Goal: Transaction & Acquisition: Purchase product/service

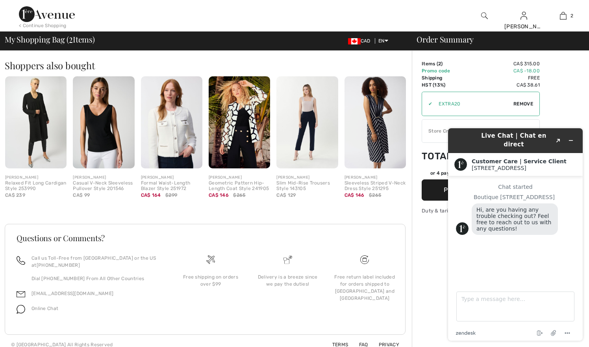
scroll to position [299, 0]
click at [570, 138] on icon "Minimize widget" at bounding box center [571, 141] width 6 height 6
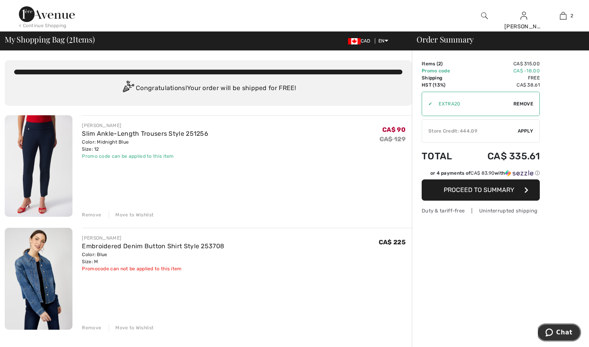
scroll to position [0, 0]
click at [59, 16] on img at bounding box center [47, 14] width 56 height 16
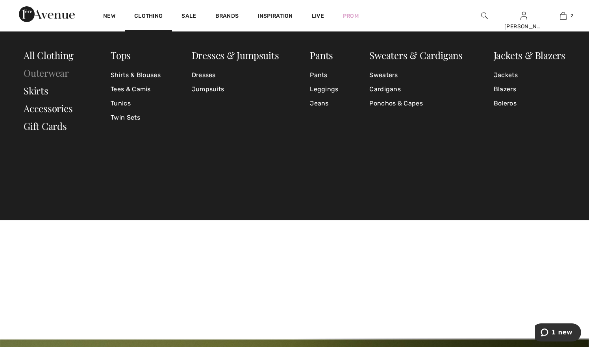
click at [59, 72] on link "Outerwear" at bounding box center [46, 73] width 45 height 13
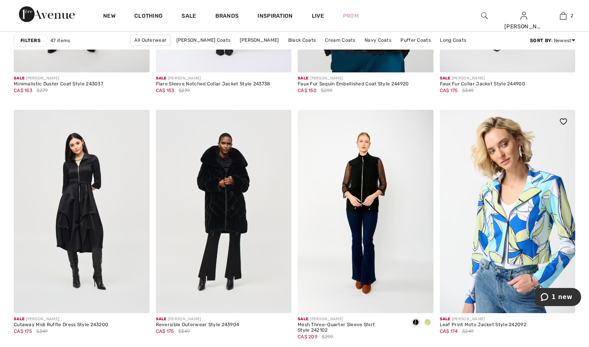
scroll to position [2606, 0]
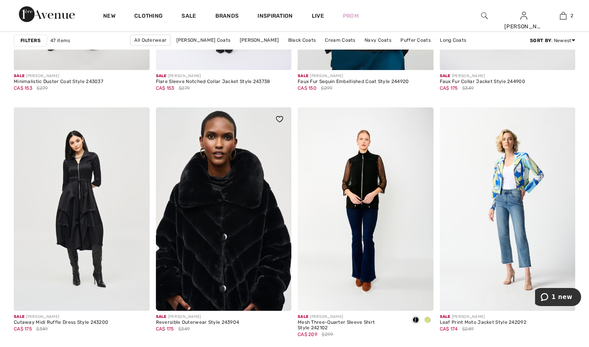
click at [234, 204] on img at bounding box center [224, 209] width 136 height 204
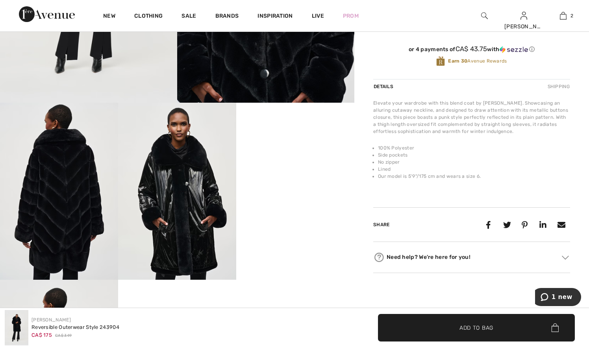
scroll to position [210, 0]
click at [141, 182] on img at bounding box center [177, 191] width 118 height 177
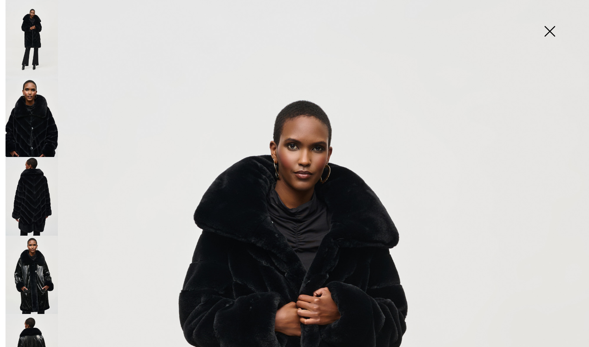
click at [548, 31] on img at bounding box center [549, 32] width 39 height 41
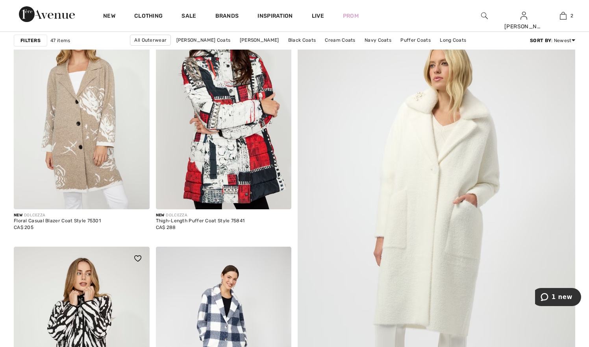
scroll to position [113, 0]
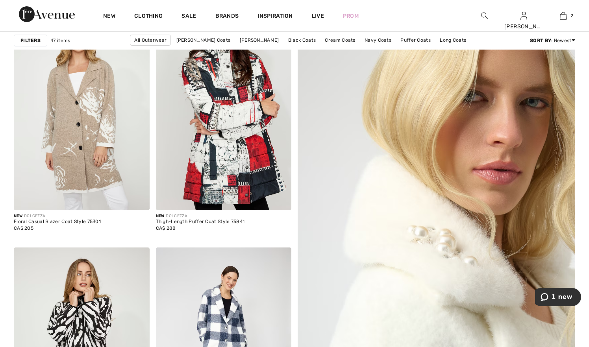
click at [407, 233] on img at bounding box center [436, 257] width 333 height 500
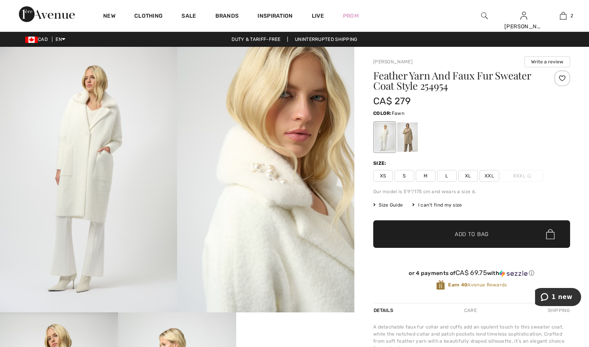
click at [407, 139] on div at bounding box center [407, 137] width 20 height 30
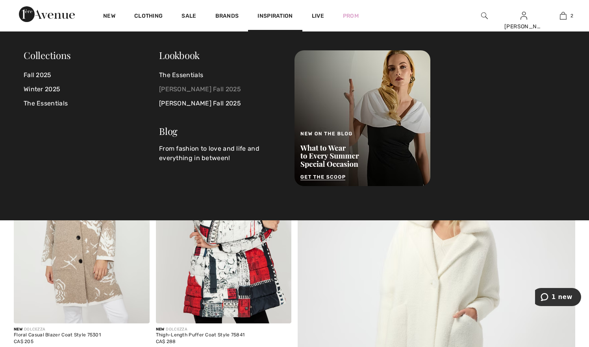
click at [211, 86] on link "[PERSON_NAME] Fall 2025" at bounding box center [222, 89] width 126 height 14
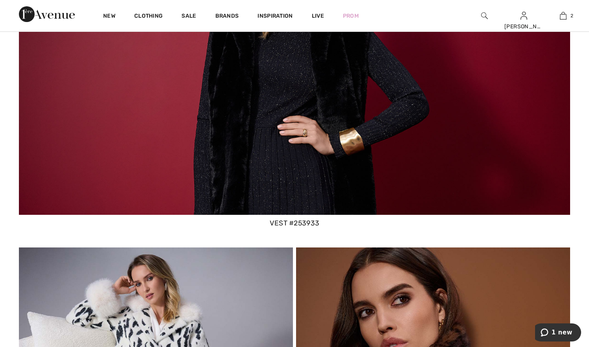
scroll to position [2092, 0]
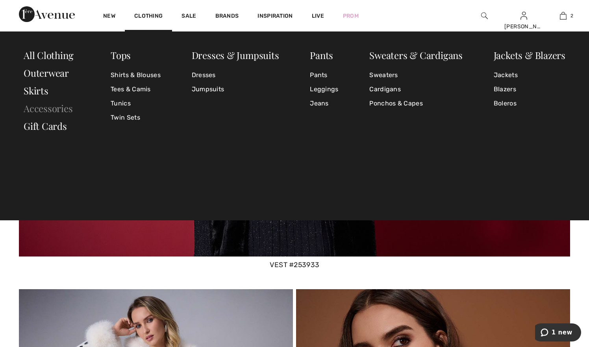
click at [54, 109] on link "Accessories" at bounding box center [48, 108] width 49 height 13
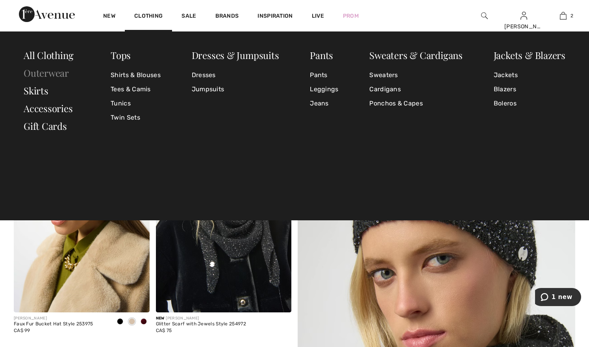
click at [57, 71] on link "Outerwear" at bounding box center [46, 73] width 45 height 13
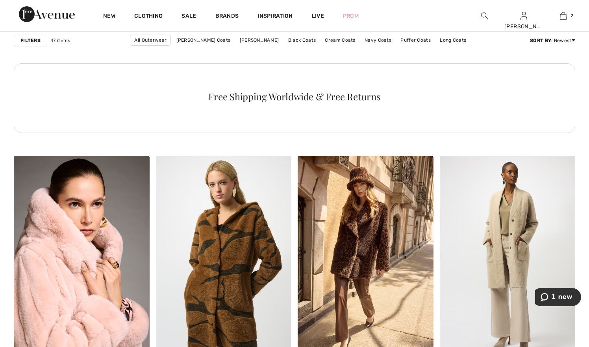
scroll to position [1025, 0]
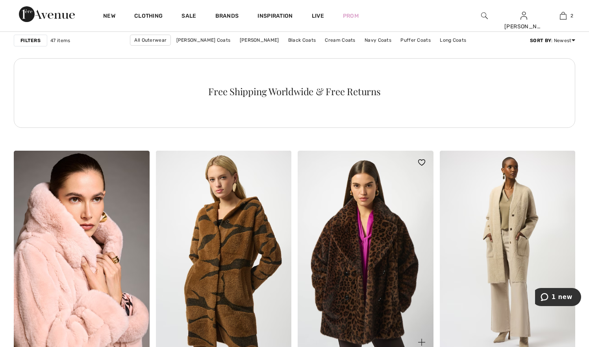
click at [356, 238] on img at bounding box center [366, 253] width 136 height 204
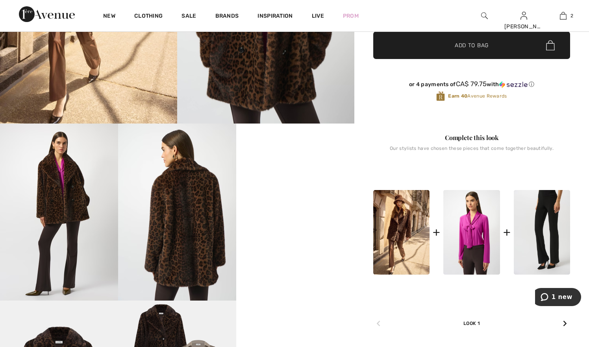
scroll to position [189, 0]
click at [200, 215] on img at bounding box center [177, 211] width 118 height 177
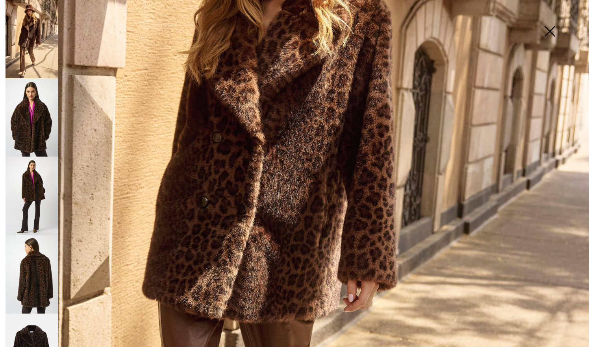
scroll to position [214, 0]
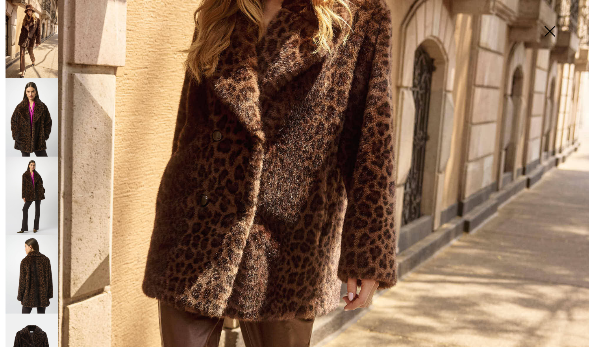
click at [38, 177] on img at bounding box center [32, 196] width 52 height 78
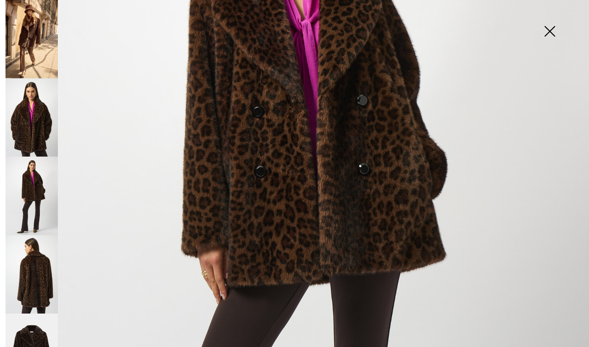
click at [37, 62] on img at bounding box center [32, 39] width 52 height 78
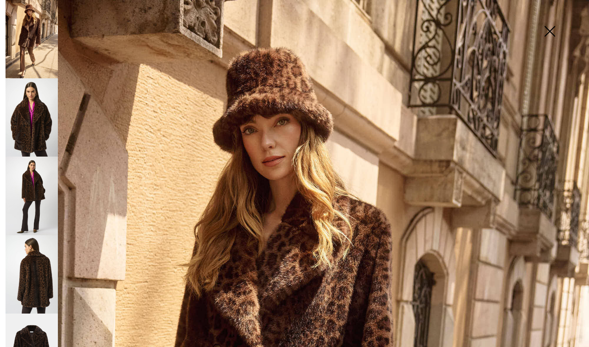
scroll to position [0, 0]
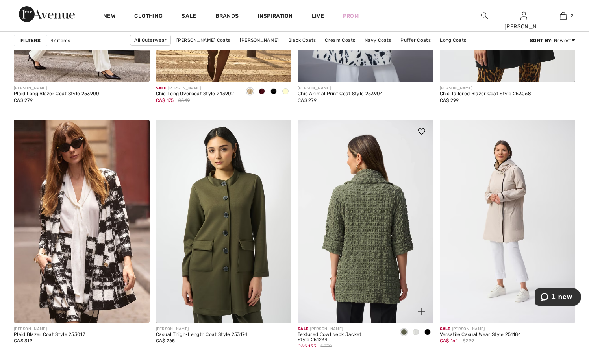
scroll to position [1540, 0]
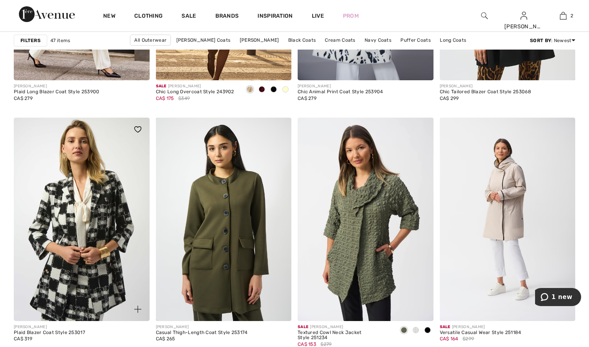
click at [111, 226] on img at bounding box center [82, 220] width 136 height 204
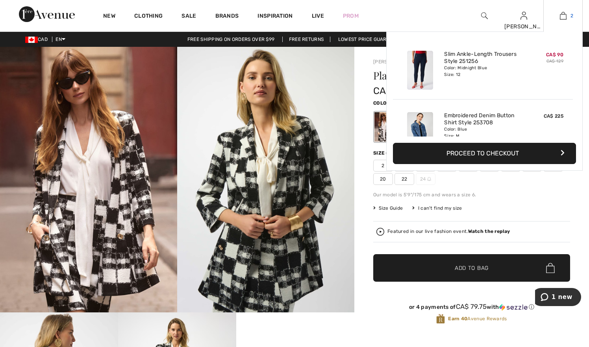
click at [566, 17] on img at bounding box center [563, 15] width 7 height 9
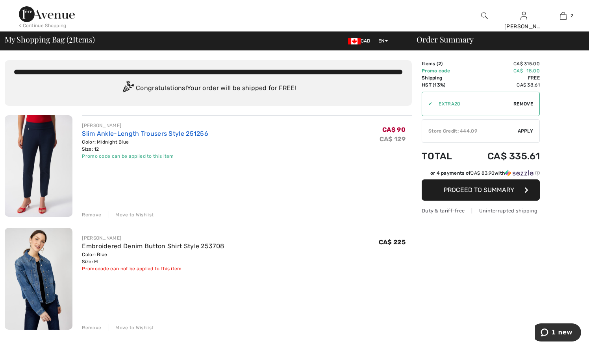
click at [117, 133] on link "Slim Ankle-Length Trousers Style 251256" at bounding box center [145, 133] width 126 height 7
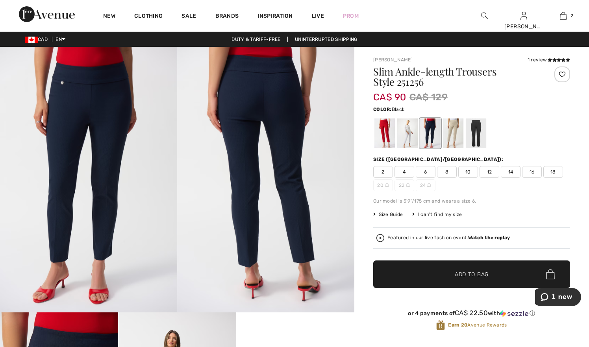
click at [479, 136] on div at bounding box center [476, 133] width 20 height 30
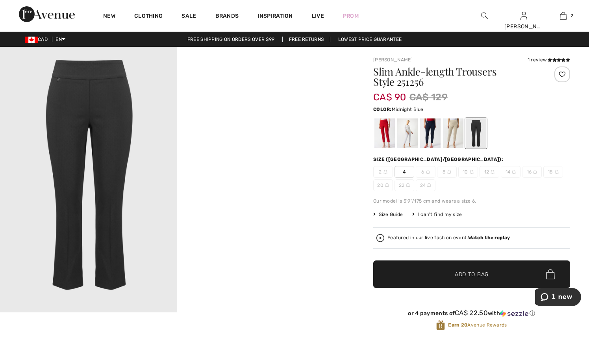
click at [429, 139] on div at bounding box center [430, 133] width 20 height 30
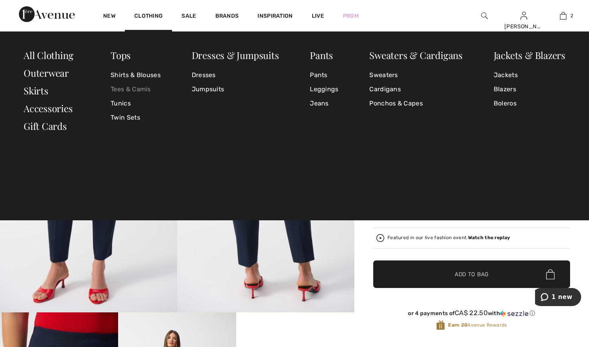
click at [131, 86] on link "Tees & Camis" at bounding box center [136, 89] width 50 height 14
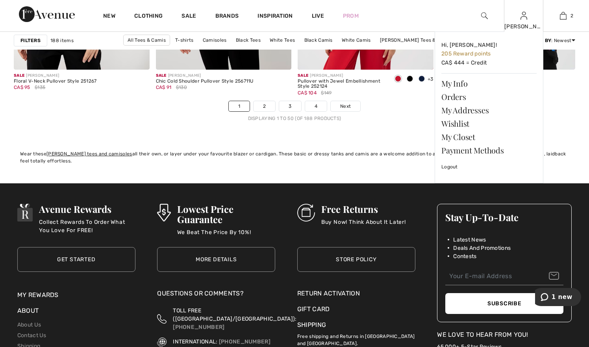
scroll to position [3657, 0]
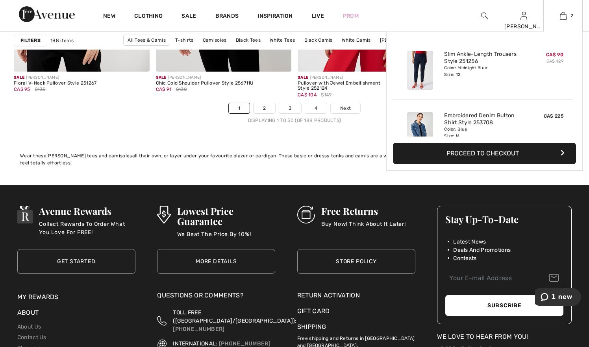
click at [477, 154] on button "Proceed to Checkout" at bounding box center [484, 153] width 183 height 21
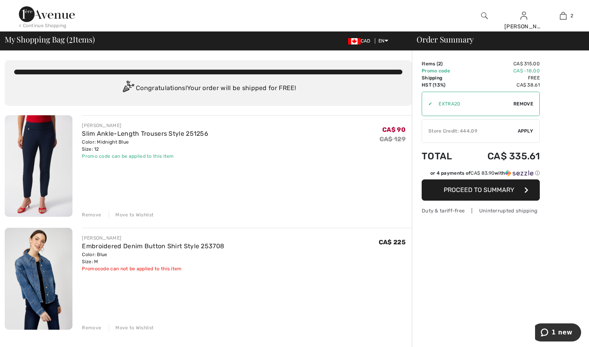
click at [59, 13] on img at bounding box center [47, 14] width 56 height 16
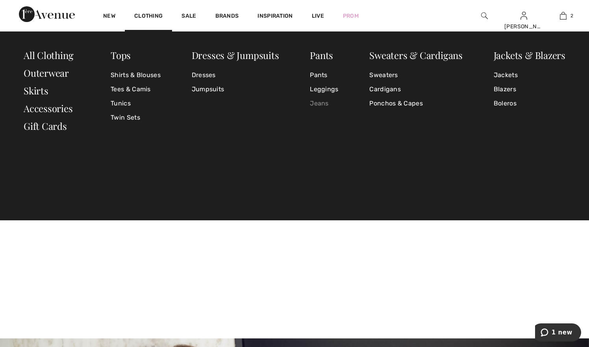
click at [315, 103] on link "Jeans" at bounding box center [324, 103] width 28 height 14
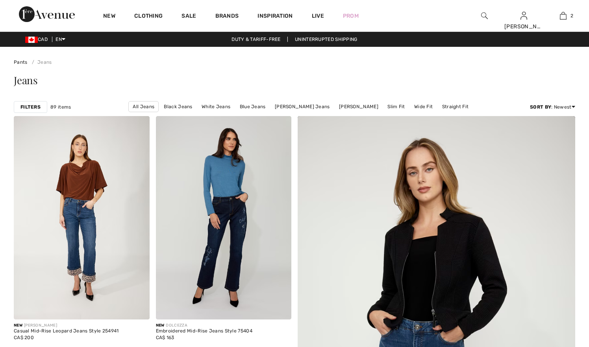
checkbox input "true"
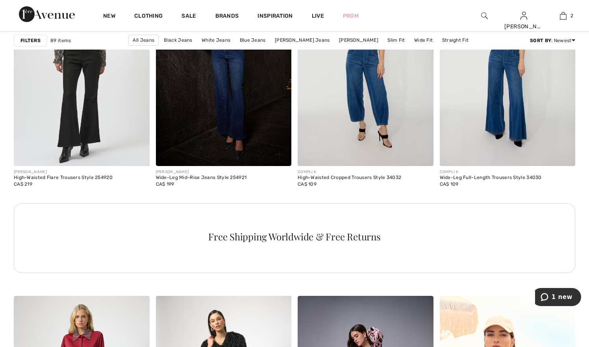
scroll to position [863, 0]
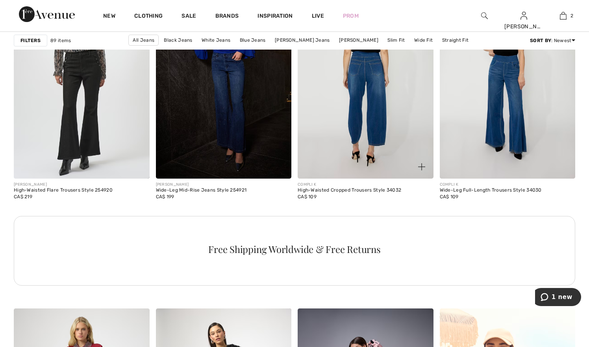
click at [357, 104] on img at bounding box center [366, 77] width 136 height 204
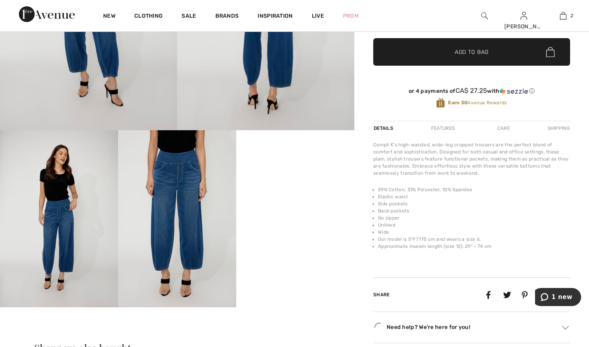
scroll to position [183, 0]
click at [354, 189] on video "Your browser does not support the video tag." at bounding box center [295, 159] width 118 height 59
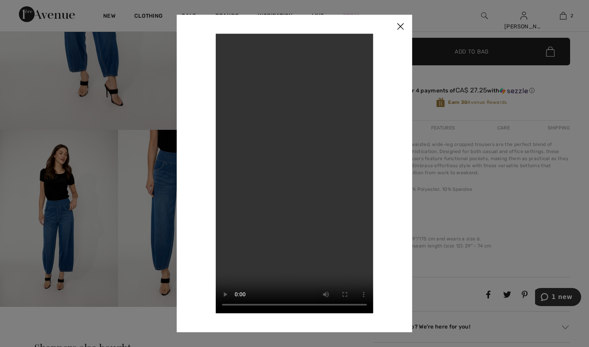
click at [400, 26] on img at bounding box center [401, 27] width 24 height 24
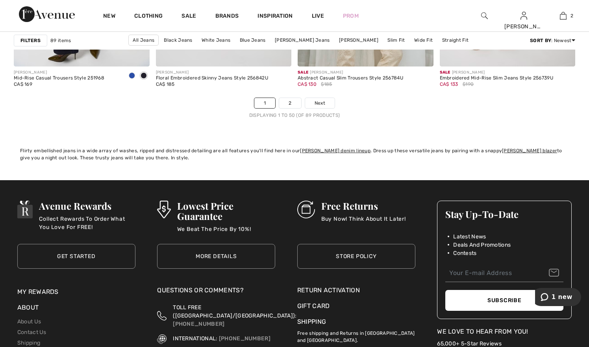
scroll to position [3657, 0]
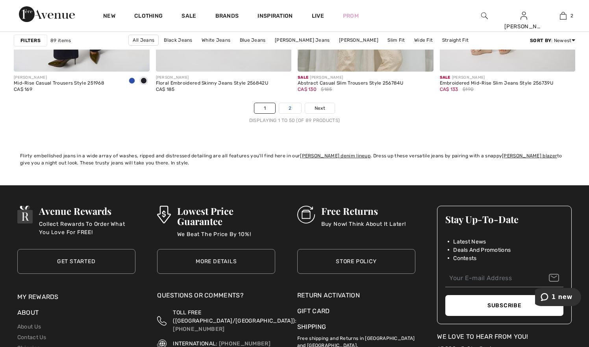
click at [287, 107] on link "2" at bounding box center [290, 108] width 22 height 10
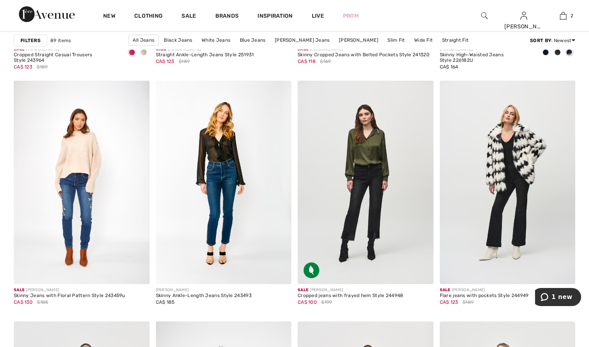
scroll to position [1333, 0]
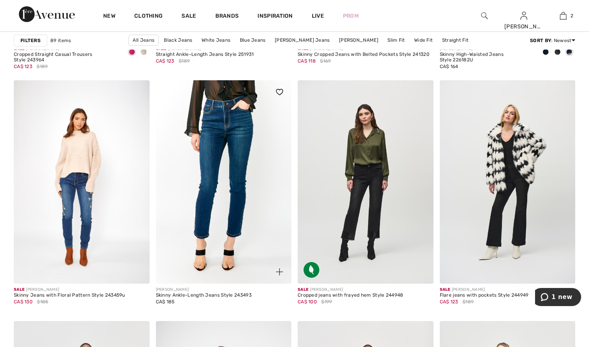
click at [220, 170] on img at bounding box center [224, 182] width 136 height 204
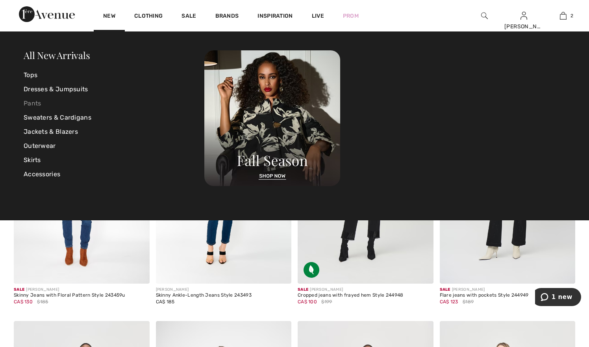
click at [29, 102] on link "Pants" at bounding box center [114, 103] width 181 height 14
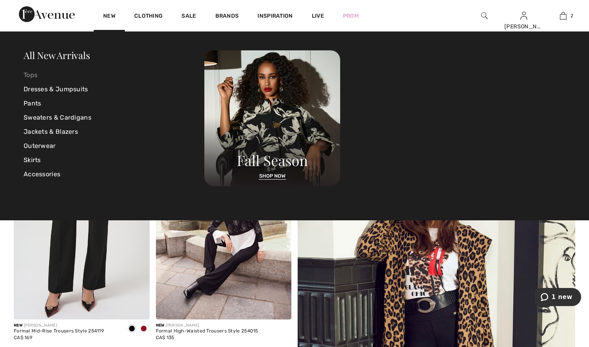
click at [30, 72] on link "Tops" at bounding box center [114, 75] width 181 height 14
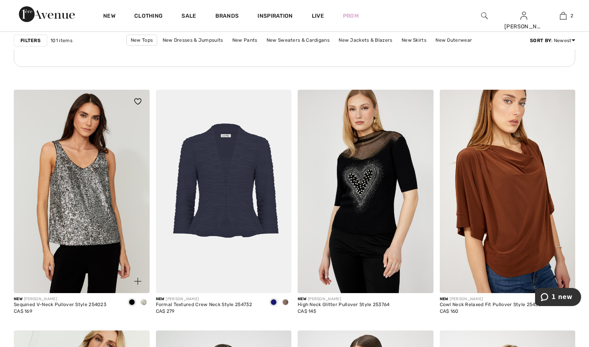
scroll to position [1083, 0]
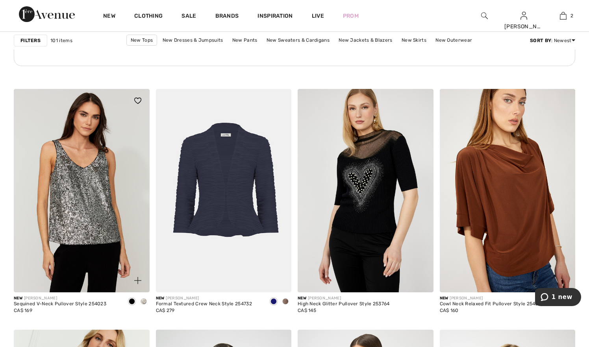
click at [123, 115] on div at bounding box center [133, 105] width 33 height 33
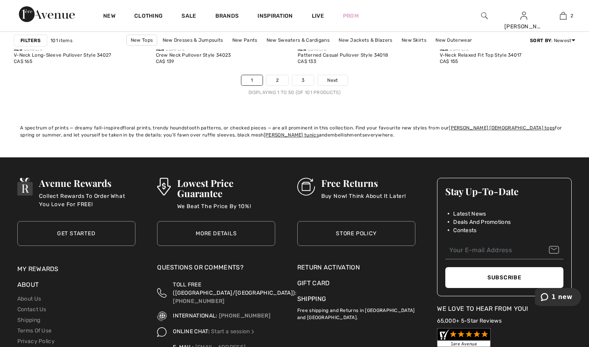
scroll to position [3685, 0]
click at [274, 78] on link "2" at bounding box center [278, 80] width 22 height 10
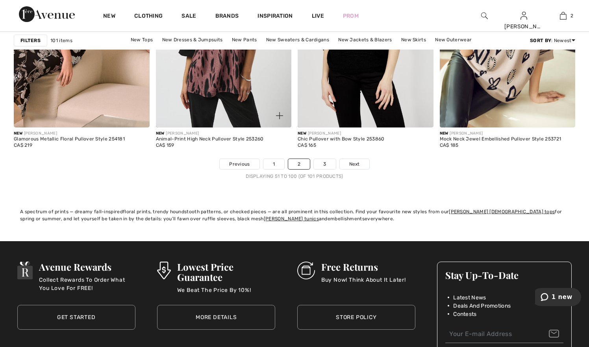
scroll to position [3602, 0]
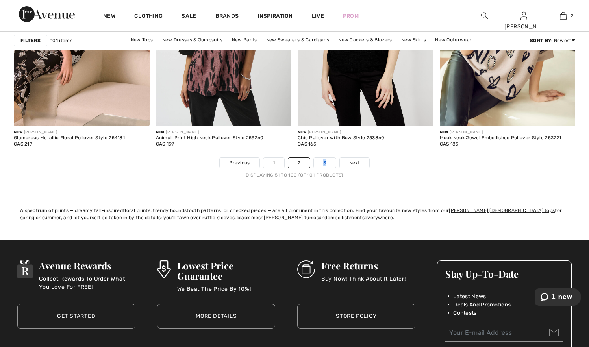
click at [322, 162] on link "3" at bounding box center [325, 163] width 22 height 10
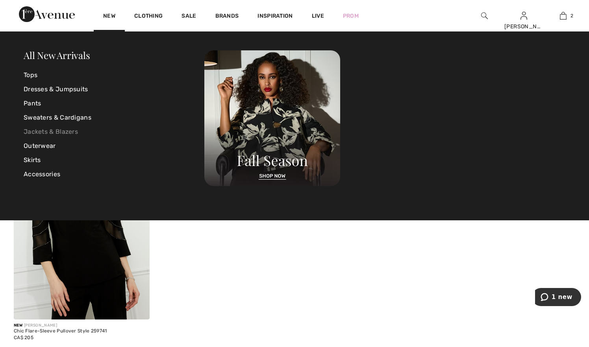
click at [68, 130] on link "Jackets & Blazers" at bounding box center [114, 132] width 181 height 14
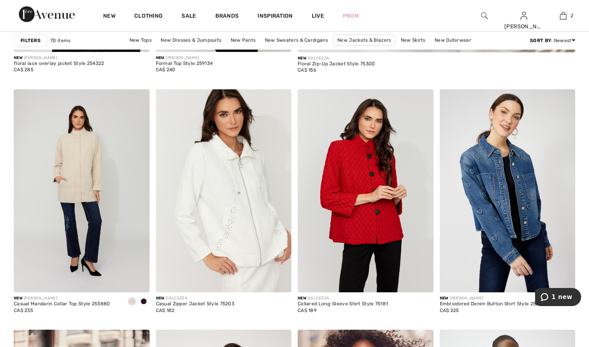
scroll to position [516, 0]
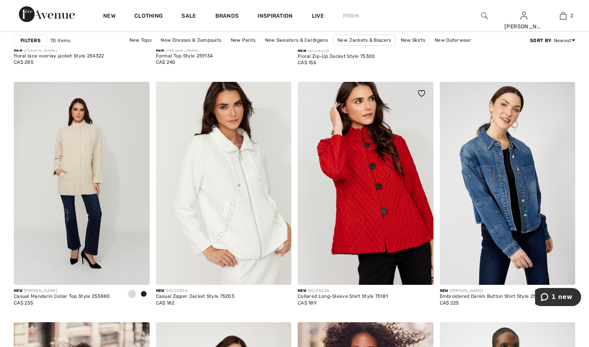
click at [370, 196] on img at bounding box center [366, 184] width 136 height 204
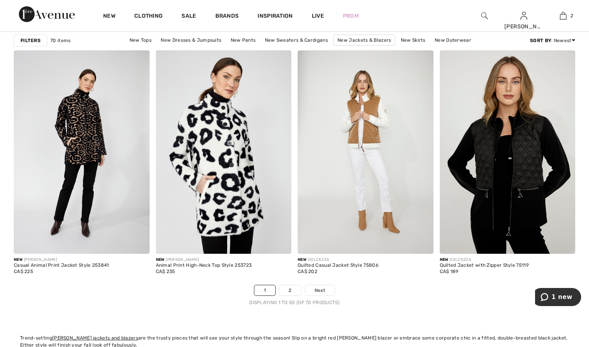
scroll to position [3474, 0]
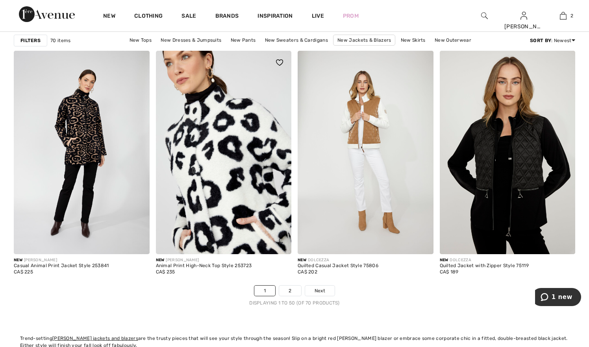
click at [222, 191] on img at bounding box center [224, 153] width 136 height 204
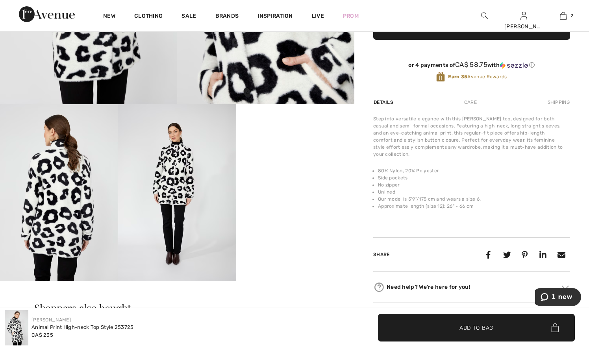
scroll to position [205, 0]
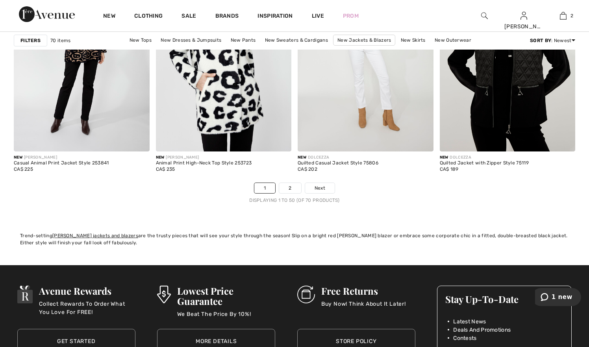
scroll to position [3583, 0]
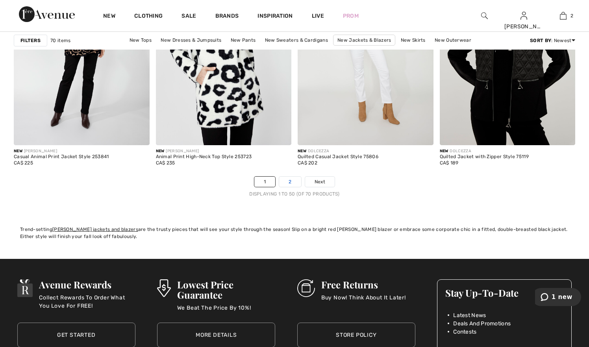
click at [291, 180] on link "2" at bounding box center [290, 182] width 22 height 10
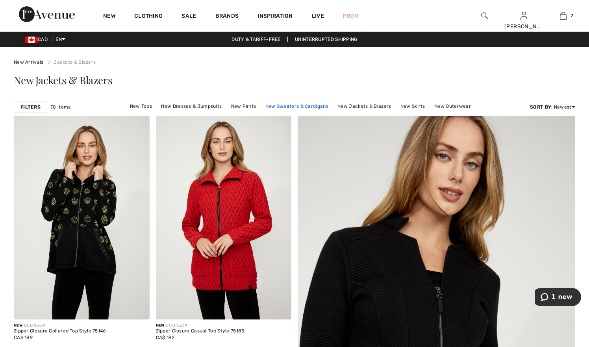
click at [289, 104] on link "New Sweaters & Cardigans" at bounding box center [296, 106] width 71 height 10
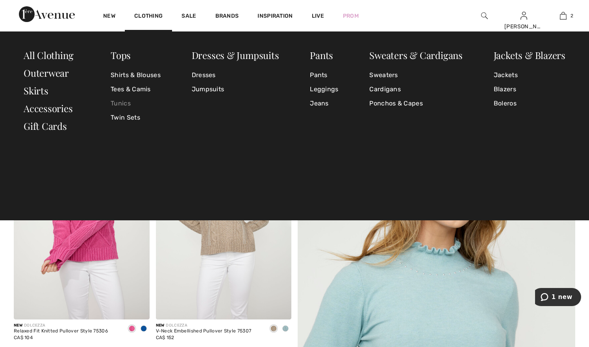
click at [120, 100] on link "Tunics" at bounding box center [136, 103] width 50 height 14
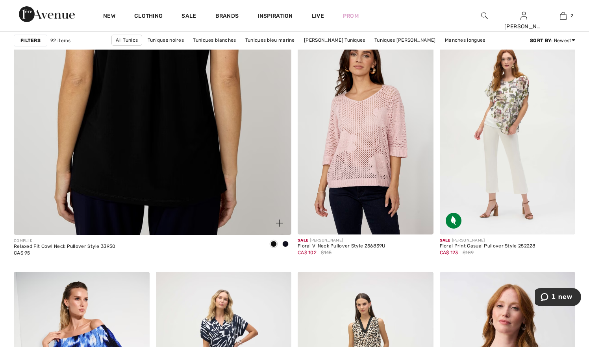
scroll to position [2203, 0]
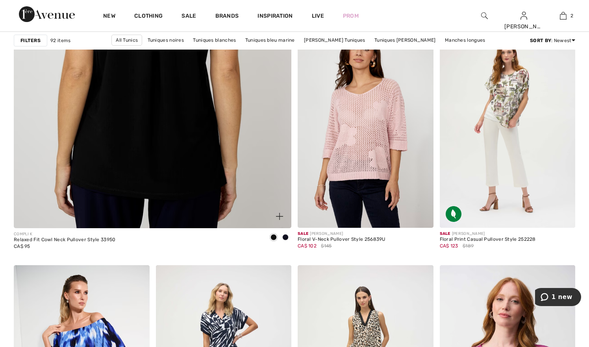
click at [245, 129] on img at bounding box center [152, 34] width 333 height 500
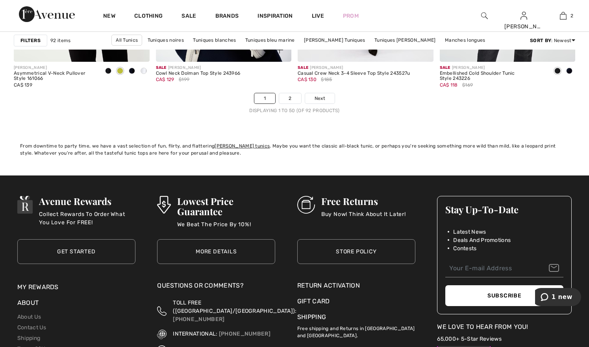
scroll to position [3667, 0]
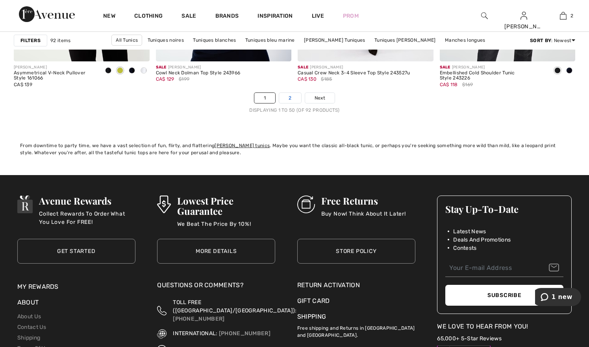
click at [289, 98] on link "2" at bounding box center [290, 98] width 22 height 10
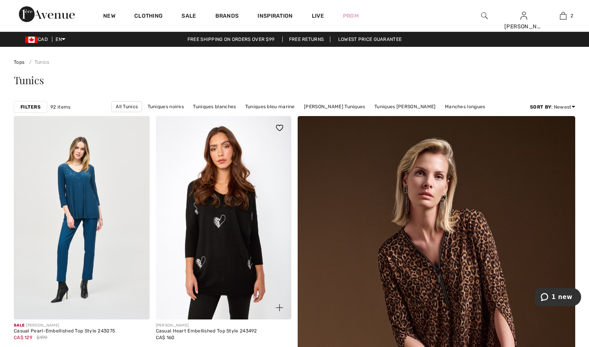
click at [228, 215] on img at bounding box center [224, 218] width 136 height 204
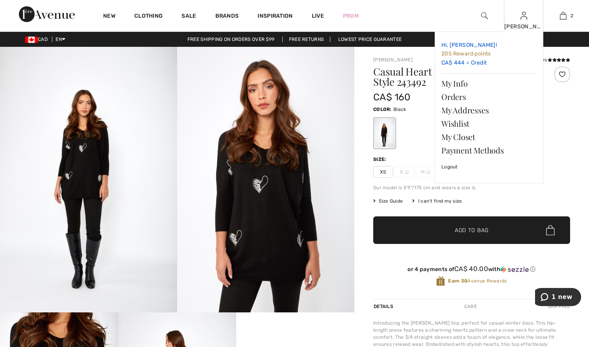
click at [472, 52] on span "205 Reward points" at bounding box center [466, 53] width 50 height 7
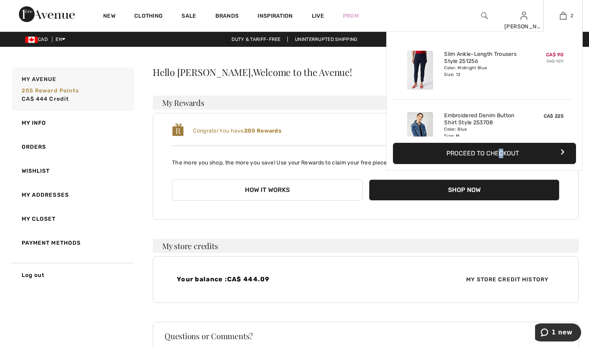
click at [467, 153] on button "Proceed to Checkout" at bounding box center [484, 153] width 183 height 21
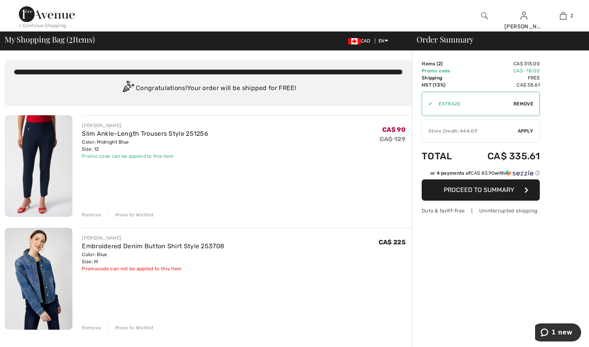
click at [460, 130] on div "Store Credit: 444.09" at bounding box center [470, 131] width 96 height 7
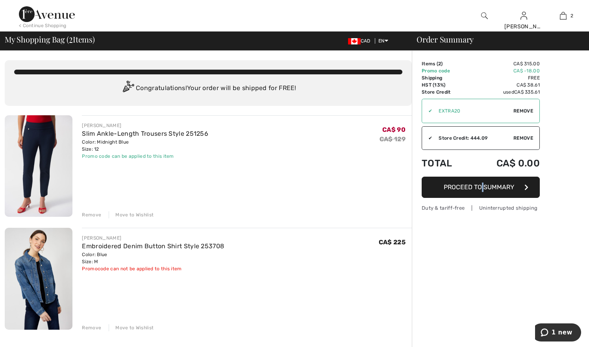
click at [453, 191] on button "Proceed to Summary" at bounding box center [481, 187] width 118 height 21
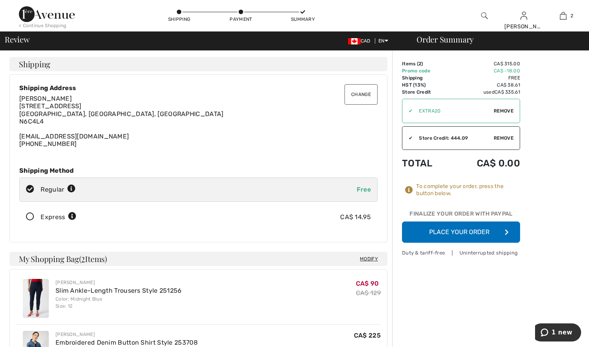
click at [442, 231] on button "Place Your Order" at bounding box center [461, 232] width 118 height 21
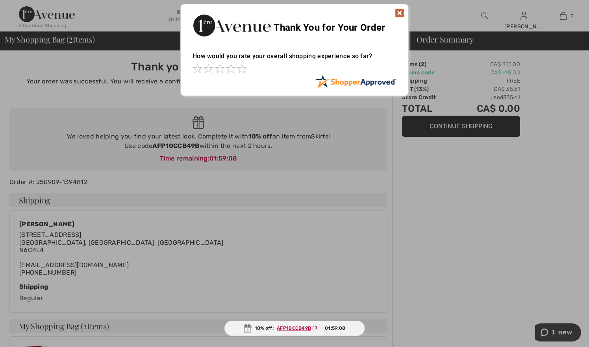
click at [400, 11] on img at bounding box center [399, 12] width 9 height 9
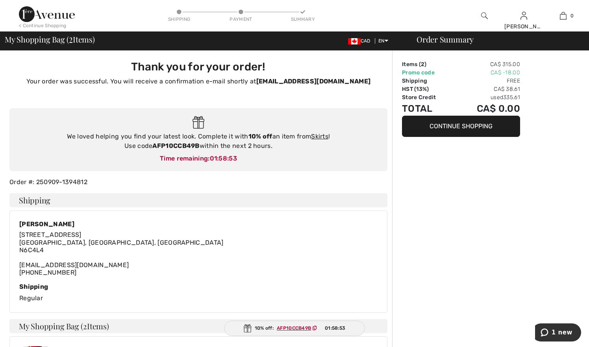
click at [31, 15] on img at bounding box center [47, 14] width 56 height 16
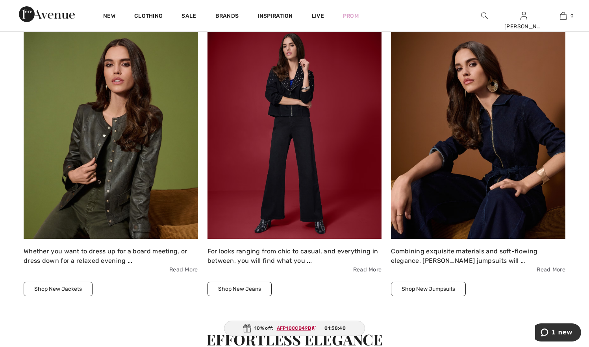
scroll to position [1035, 0]
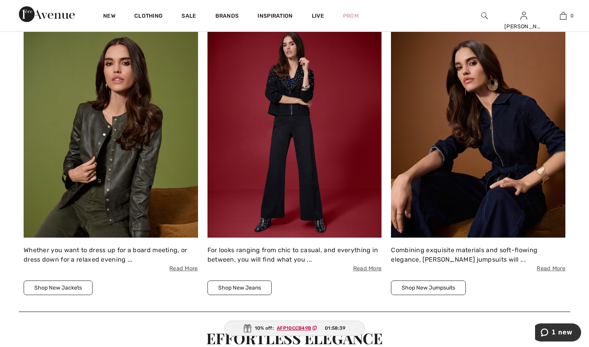
click at [126, 144] on img at bounding box center [111, 131] width 174 height 213
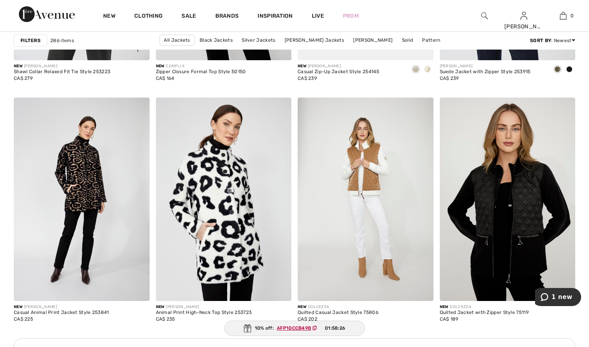
scroll to position [2613, 0]
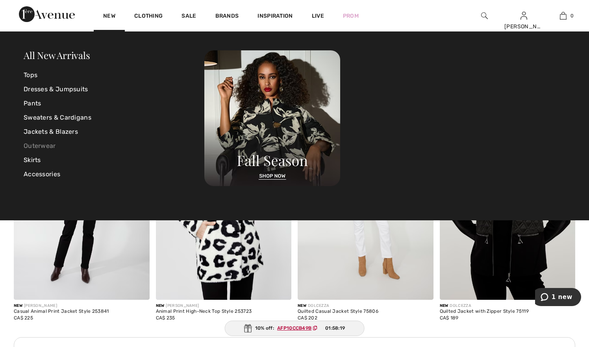
click at [44, 146] on link "Outerwear" at bounding box center [114, 146] width 181 height 14
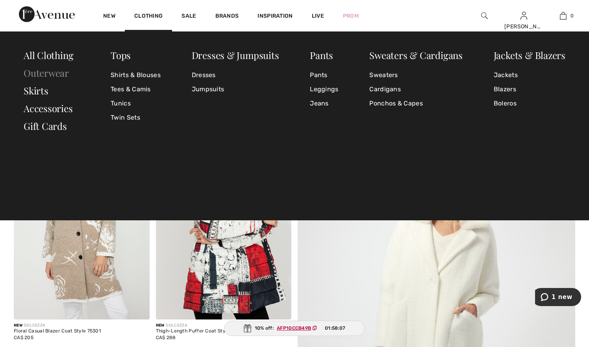
click at [55, 72] on link "Outerwear" at bounding box center [46, 73] width 45 height 13
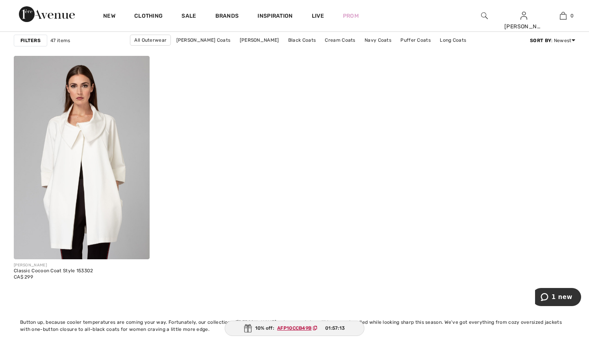
scroll to position [3474, 0]
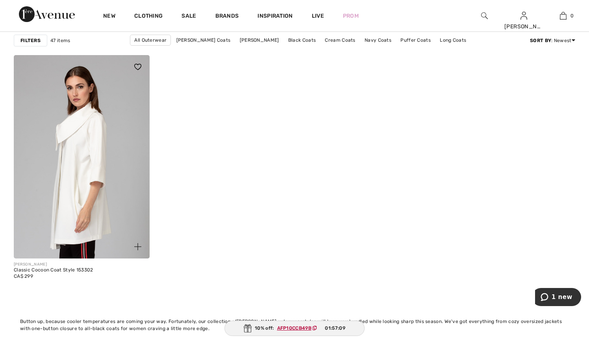
click at [77, 148] on img at bounding box center [82, 157] width 136 height 204
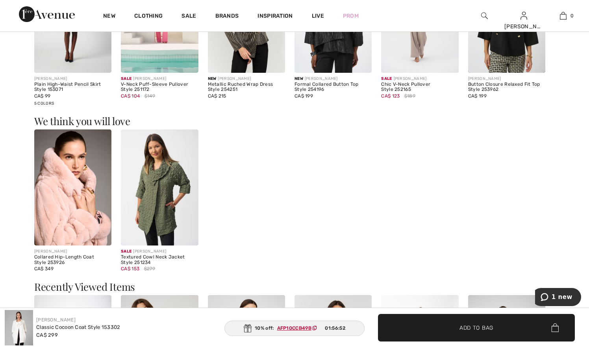
scroll to position [733, 0]
click at [67, 206] on img at bounding box center [72, 187] width 77 height 116
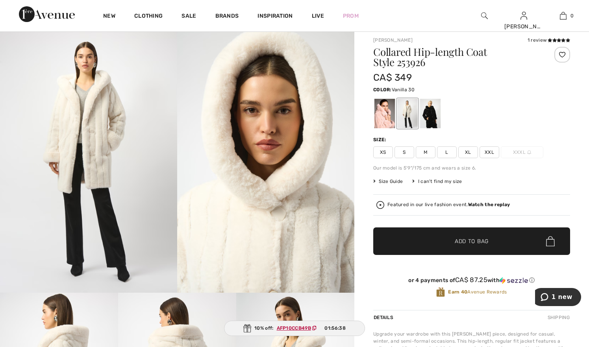
scroll to position [14, 0]
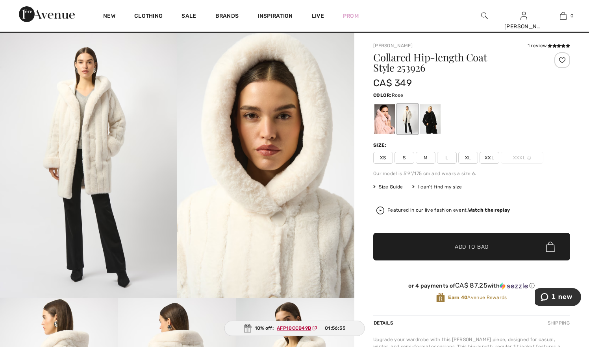
click at [382, 124] on div at bounding box center [384, 119] width 20 height 30
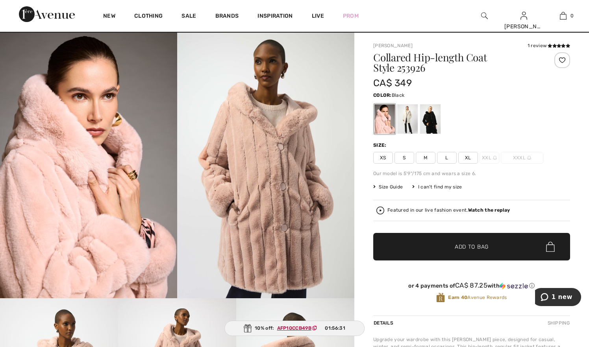
click at [431, 124] on div at bounding box center [430, 119] width 20 height 30
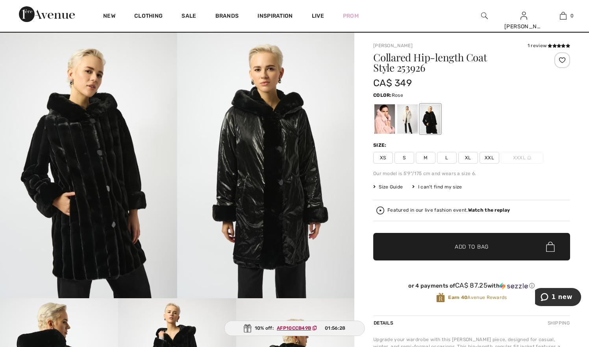
click at [381, 122] on div at bounding box center [384, 119] width 20 height 30
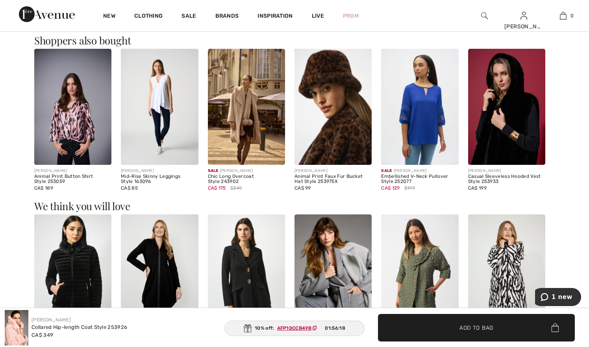
scroll to position [820, 0]
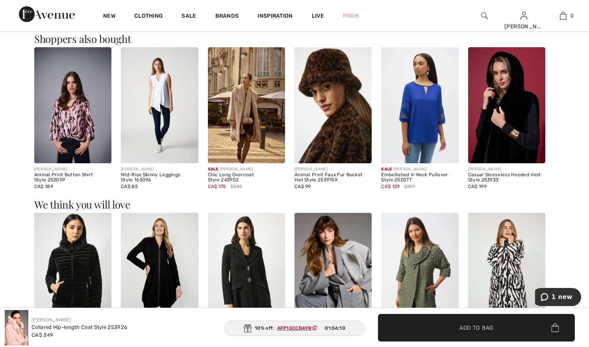
click at [161, 122] on img at bounding box center [159, 105] width 77 height 116
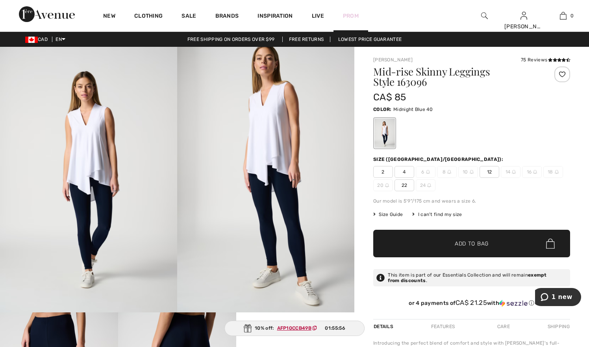
click at [350, 15] on link "Prom" at bounding box center [351, 16] width 16 height 8
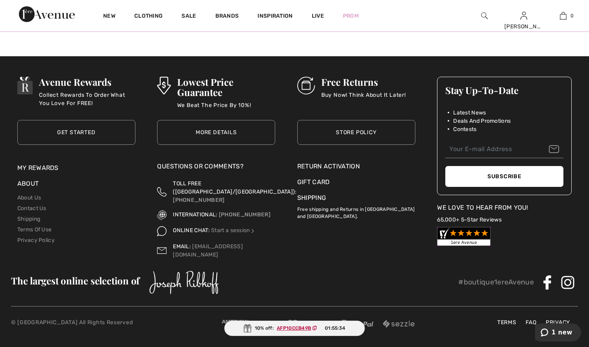
scroll to position [843, 0]
